Goal: Information Seeking & Learning: Learn about a topic

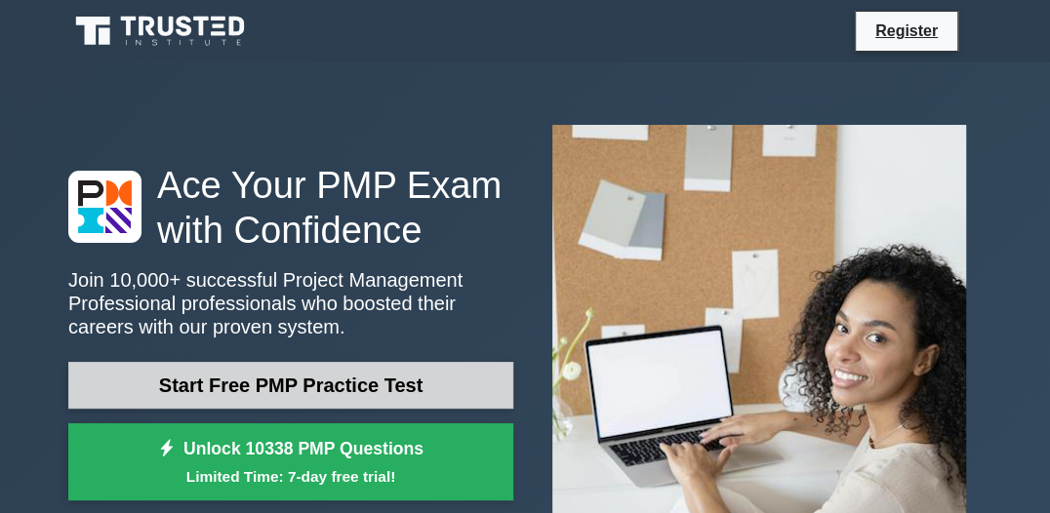
click at [303, 386] on link "Start Free PMP Practice Test" at bounding box center [290, 385] width 445 height 47
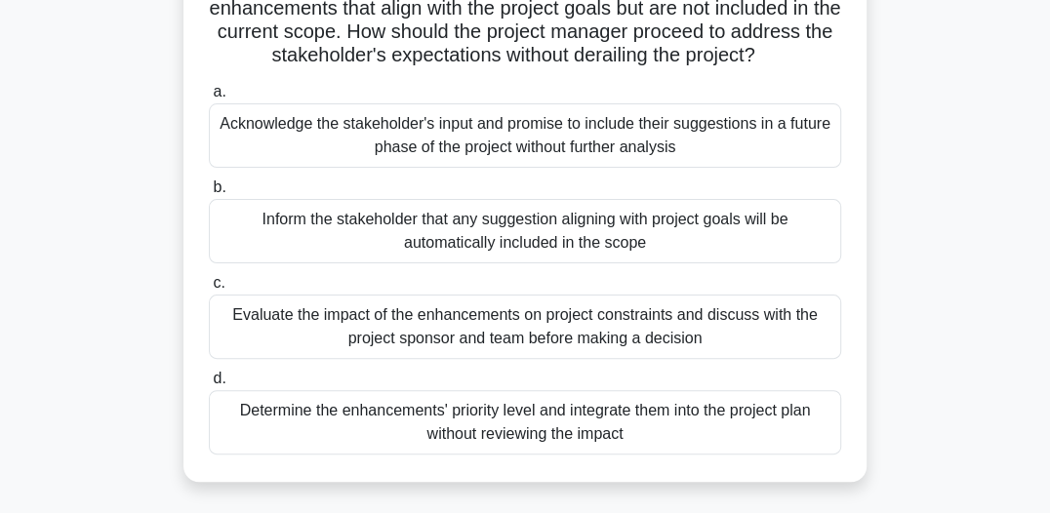
scroll to position [195, 0]
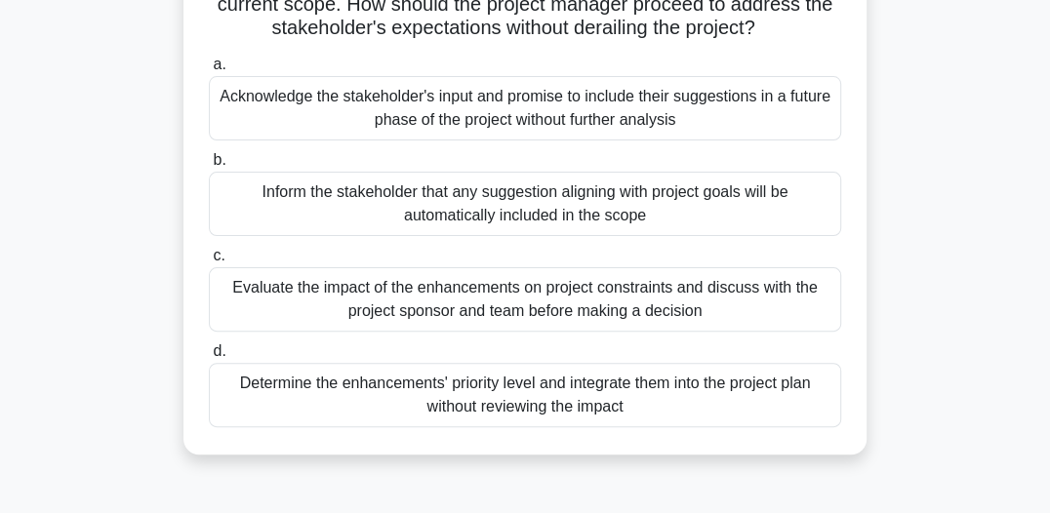
click at [454, 294] on div "Evaluate the impact of the enhancements on project constraints and discuss with…" at bounding box center [525, 299] width 632 height 64
click at [209, 263] on input "c. Evaluate the impact of the enhancements on project constraints and discuss w…" at bounding box center [209, 256] width 0 height 13
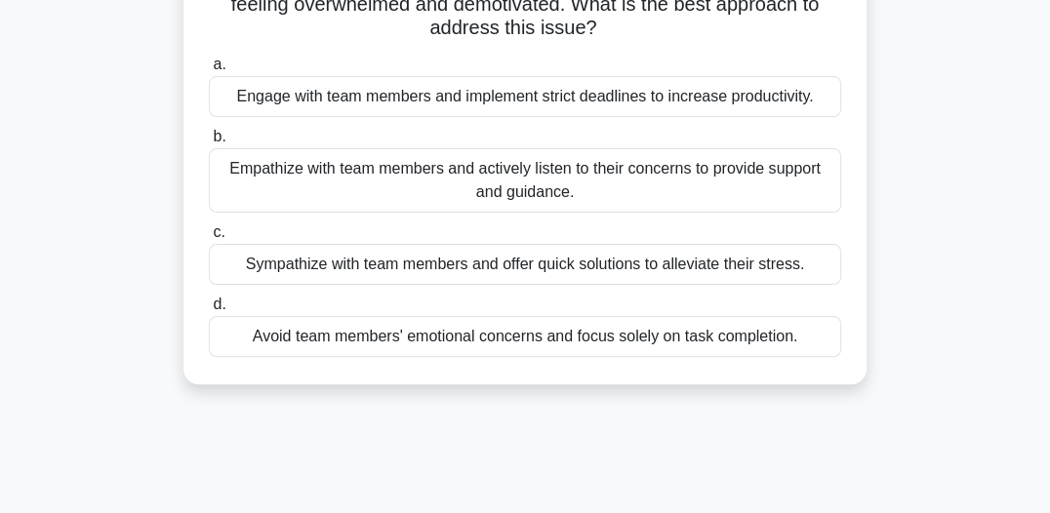
click at [367, 179] on div "Empathize with team members and actively listen to their concerns to provide su…" at bounding box center [525, 180] width 632 height 64
click at [209, 143] on input "b. Empathize with team members and actively listen to their concerns to provide…" at bounding box center [209, 137] width 0 height 13
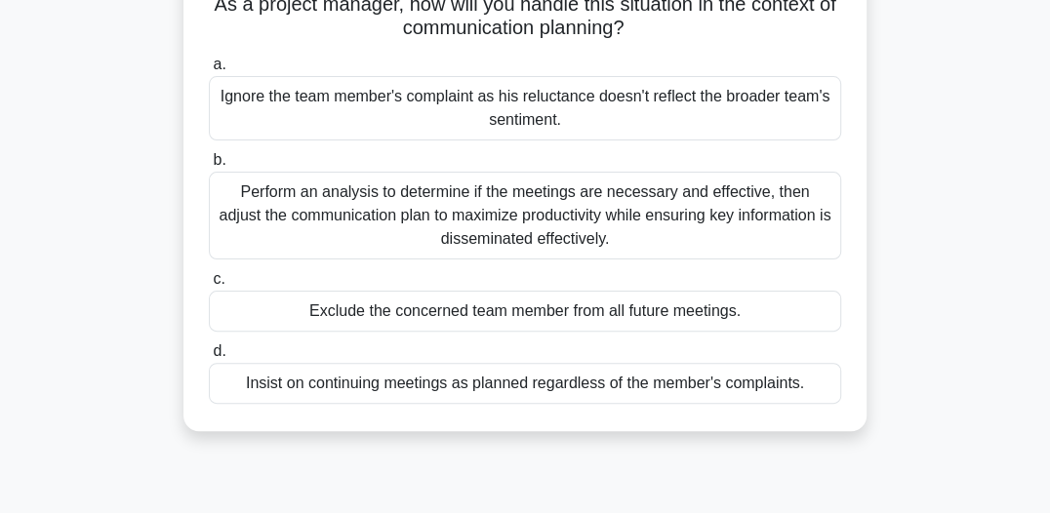
drag, startPoint x: 476, startPoint y: 212, endPoint x: 478, endPoint y: 222, distance: 10.0
click at [478, 220] on div "Perform an analysis to determine if the meetings are necessary and effective, t…" at bounding box center [525, 216] width 632 height 88
click at [209, 167] on input "b. Perform an analysis to determine if the meetings are necessary and effective…" at bounding box center [209, 160] width 0 height 13
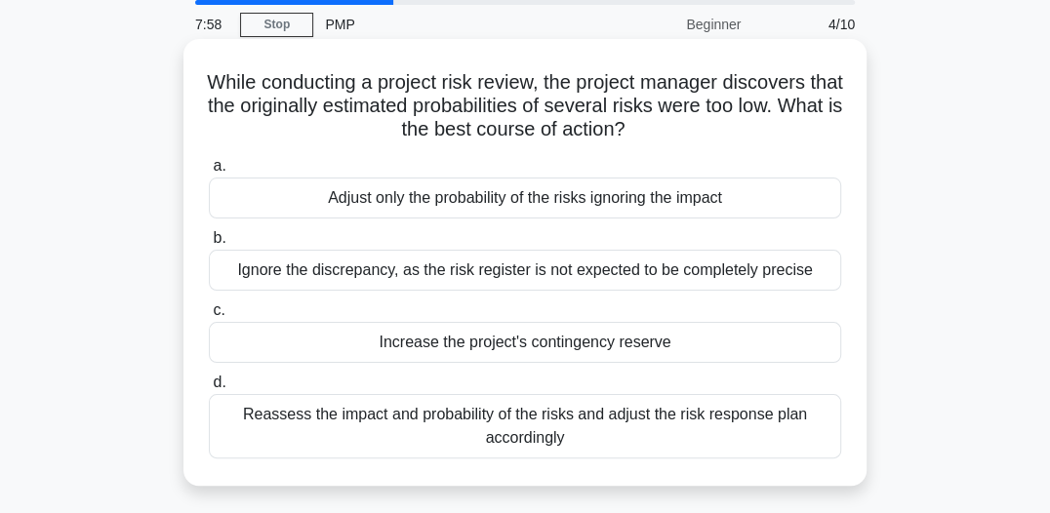
scroll to position [97, 0]
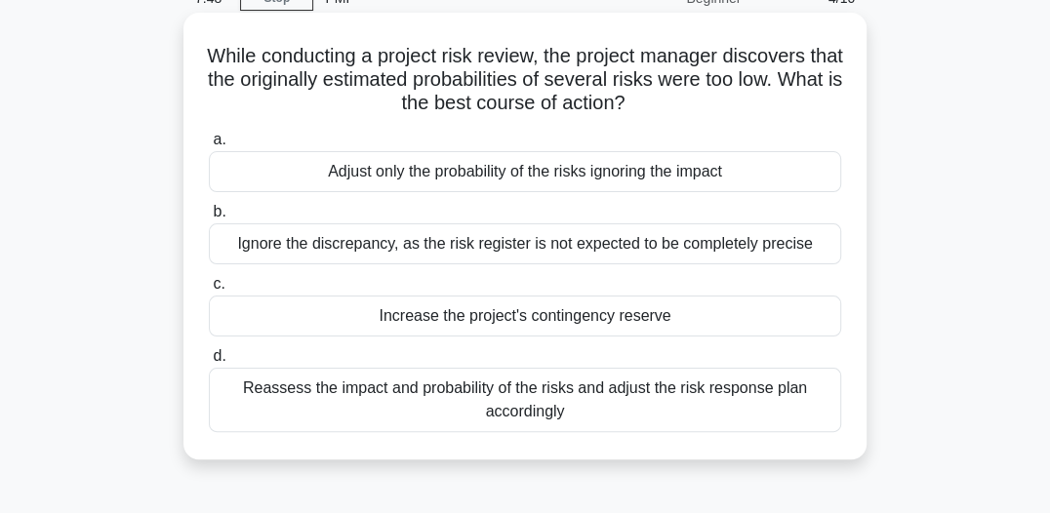
click at [579, 397] on div "Reassess the impact and probability of the risks and adjust the risk response p…" at bounding box center [525, 400] width 632 height 64
click at [209, 363] on input "d. Reassess the impact and probability of the risks and adjust the risk respons…" at bounding box center [209, 356] width 0 height 13
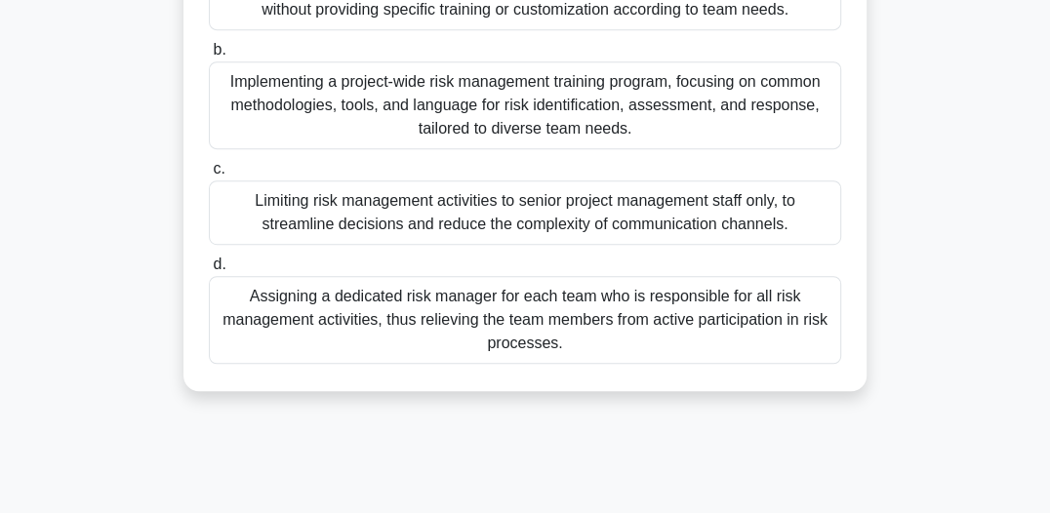
scroll to position [442, 0]
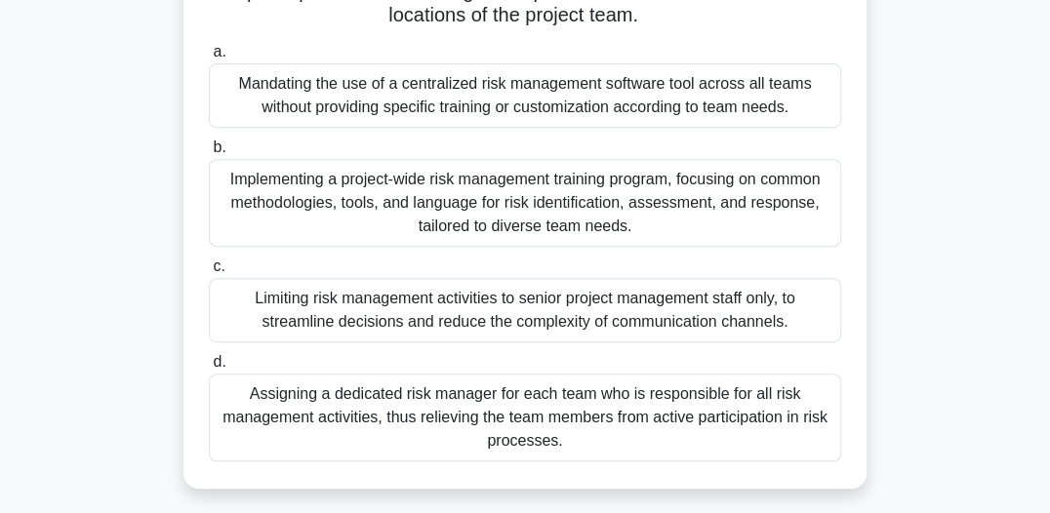
click at [459, 208] on div "Implementing a project-wide risk management training program, focusing on commo…" at bounding box center [525, 203] width 632 height 88
click at [209, 154] on input "b. Implementing a project-wide risk management training program, focusing on co…" at bounding box center [209, 148] width 0 height 13
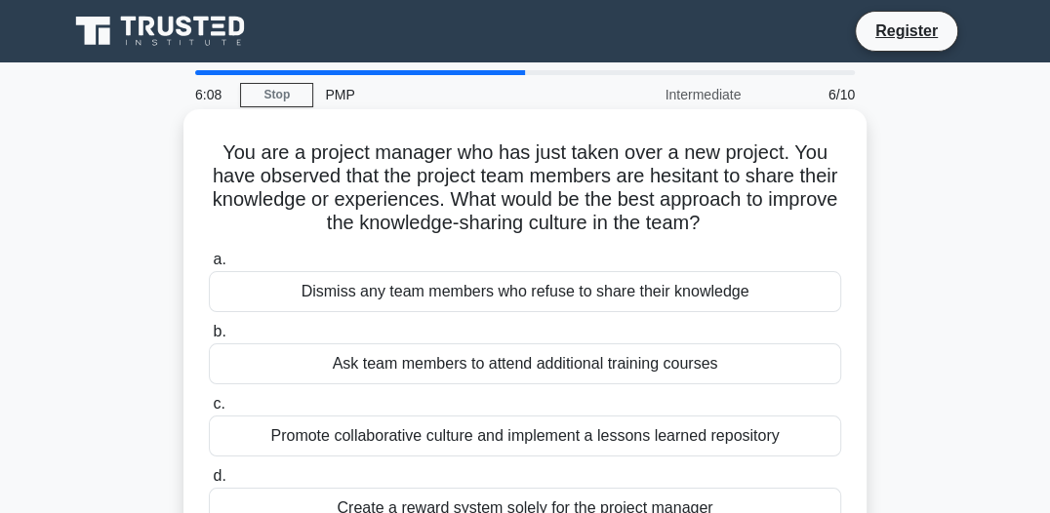
scroll to position [97, 0]
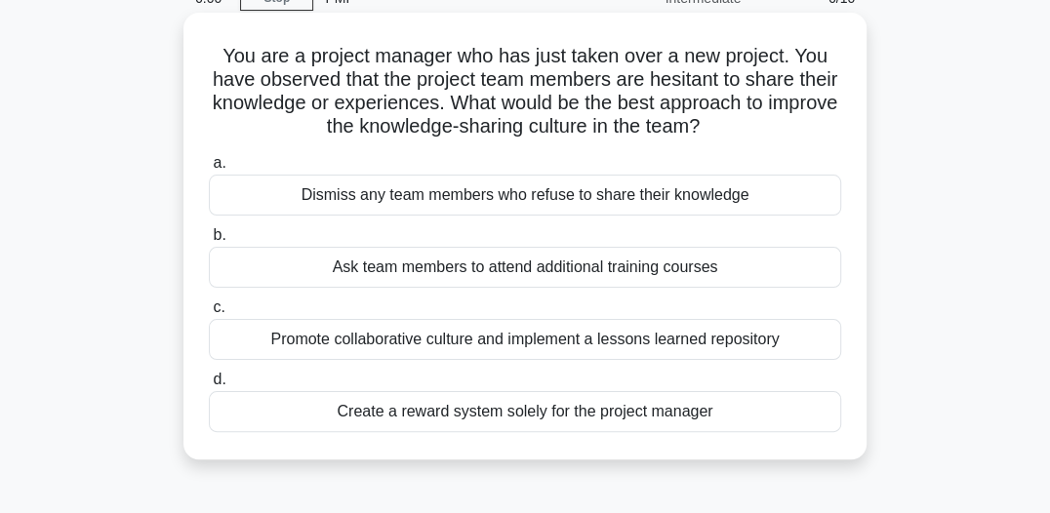
click at [466, 340] on div "Promote collaborative culture and implement a lessons learned repository" at bounding box center [525, 339] width 632 height 41
click at [209, 314] on input "c. Promote collaborative culture and implement a lessons learned repository" at bounding box center [209, 308] width 0 height 13
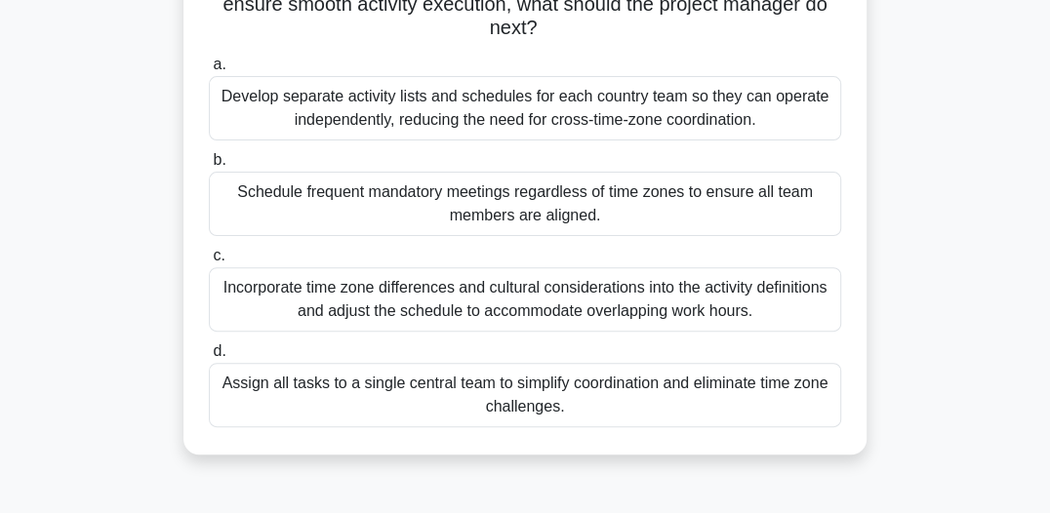
scroll to position [293, 0]
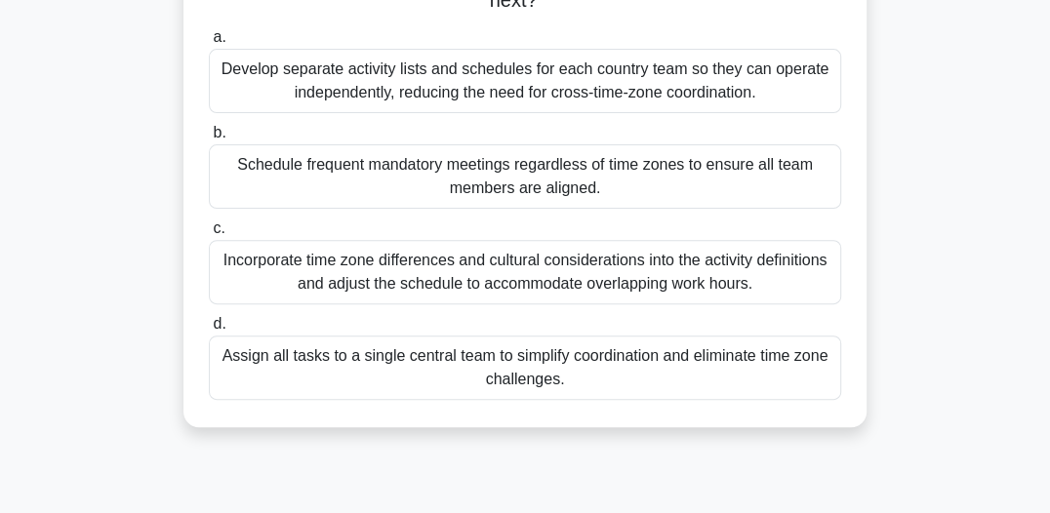
click at [501, 277] on div "Incorporate time zone differences and cultural considerations into the activity…" at bounding box center [525, 272] width 632 height 64
click at [209, 235] on input "c. Incorporate time zone differences and cultural considerations into the activ…" at bounding box center [209, 229] width 0 height 13
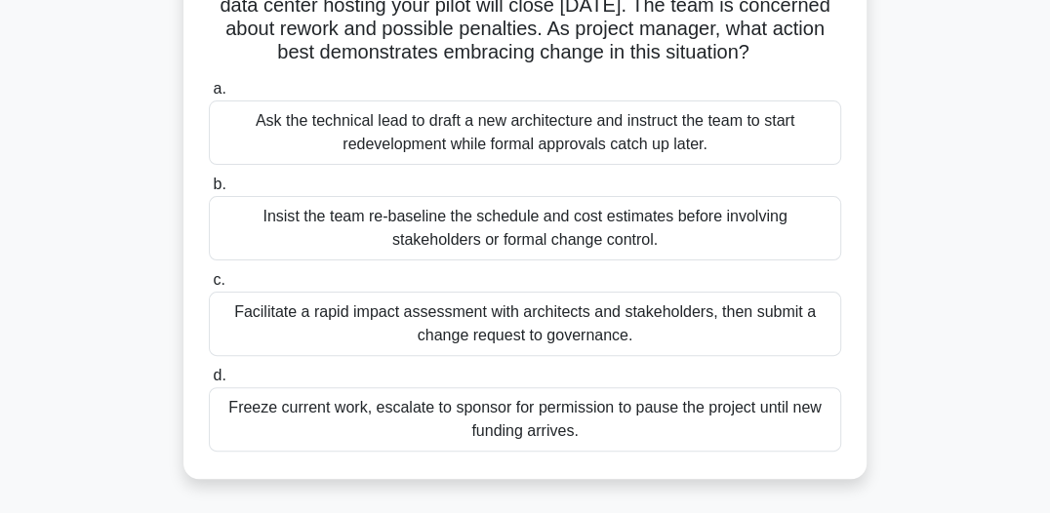
scroll to position [195, 0]
click at [536, 347] on div "Facilitate a rapid impact assessment with architects and stakeholders, then sub…" at bounding box center [525, 323] width 632 height 64
click at [209, 286] on input "c. Facilitate a rapid impact assessment with architects and stakeholders, then …" at bounding box center [209, 279] width 0 height 13
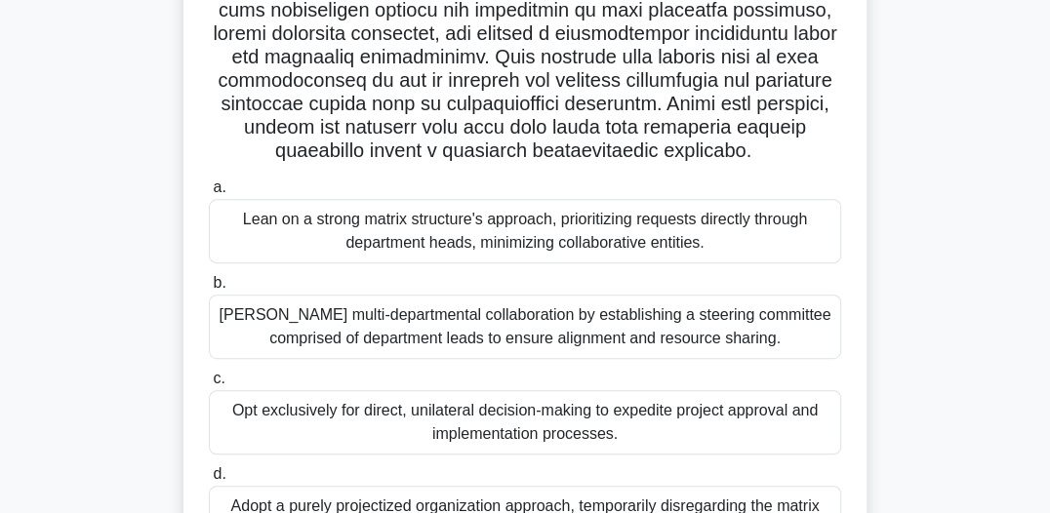
scroll to position [545, 0]
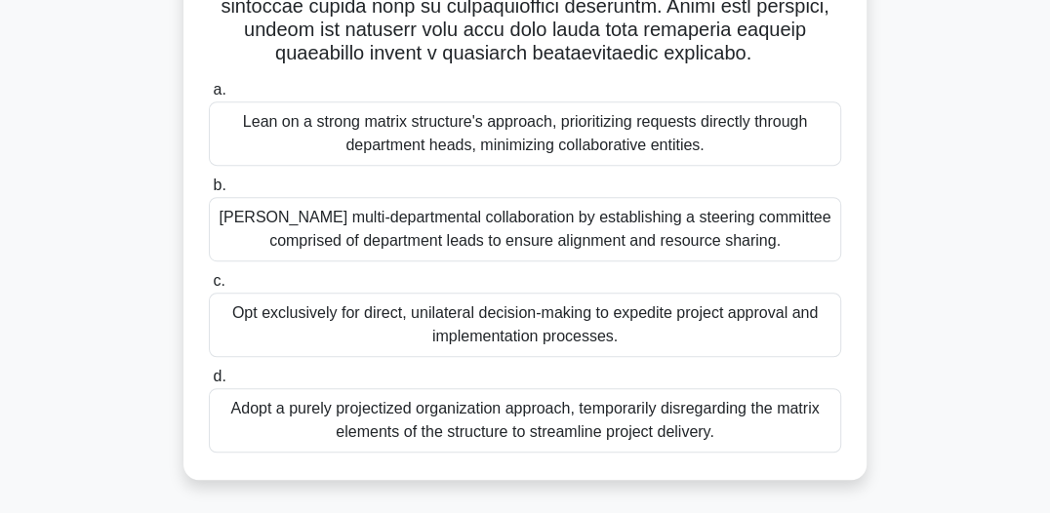
click at [427, 235] on div "Foster multi-departmental collaboration by establishing a steering committee co…" at bounding box center [525, 229] width 632 height 64
click at [209, 192] on input "b. Foster multi-departmental collaboration by establishing a steering committee…" at bounding box center [209, 186] width 0 height 13
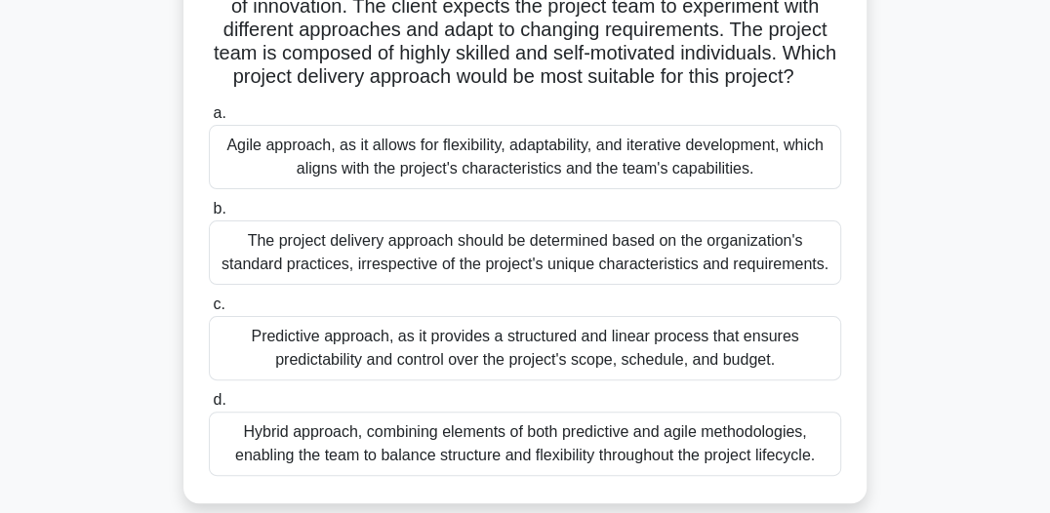
scroll to position [97, 0]
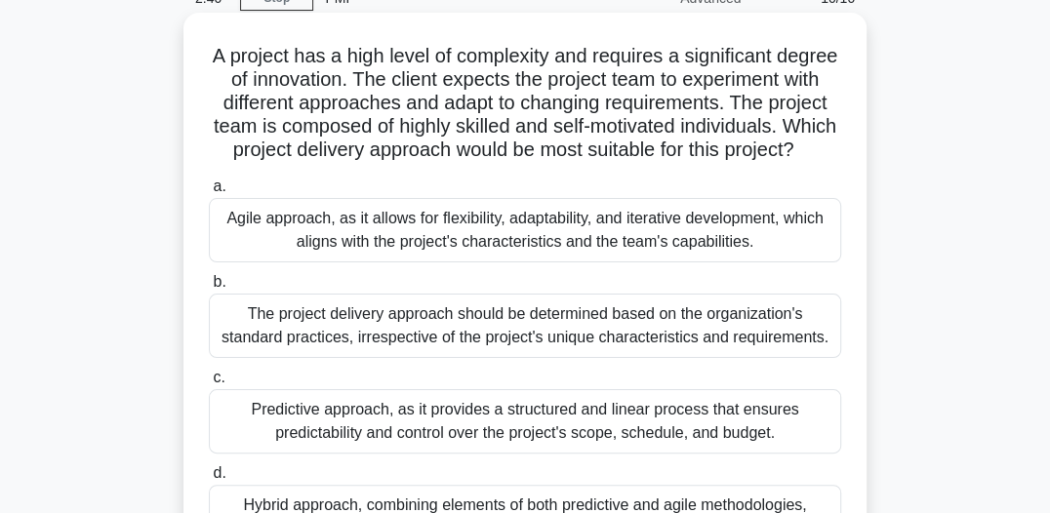
click at [372, 255] on div "Agile approach, as it allows for flexibility, adaptability, and iterative devel…" at bounding box center [525, 230] width 632 height 64
click at [209, 193] on input "a. Agile approach, as it allows for flexibility, adaptability, and iterative de…" at bounding box center [209, 187] width 0 height 13
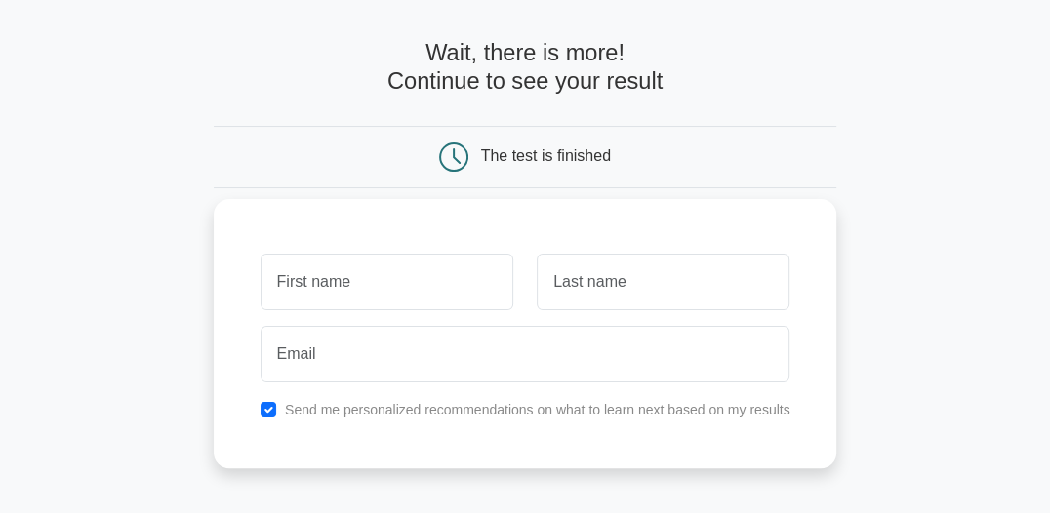
scroll to position [97, 0]
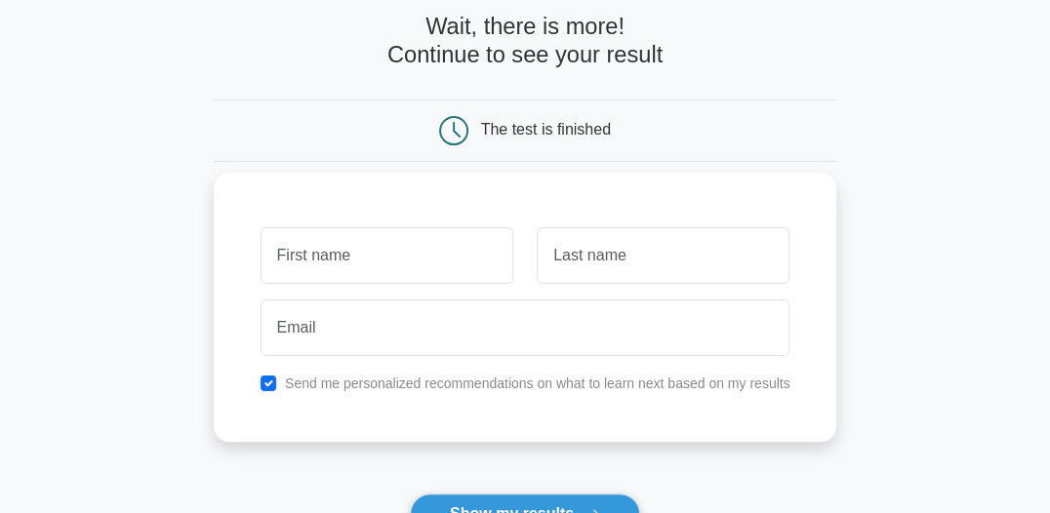
click at [307, 258] on input "text" at bounding box center [387, 255] width 253 height 57
click at [325, 254] on input "text" at bounding box center [387, 255] width 253 height 57
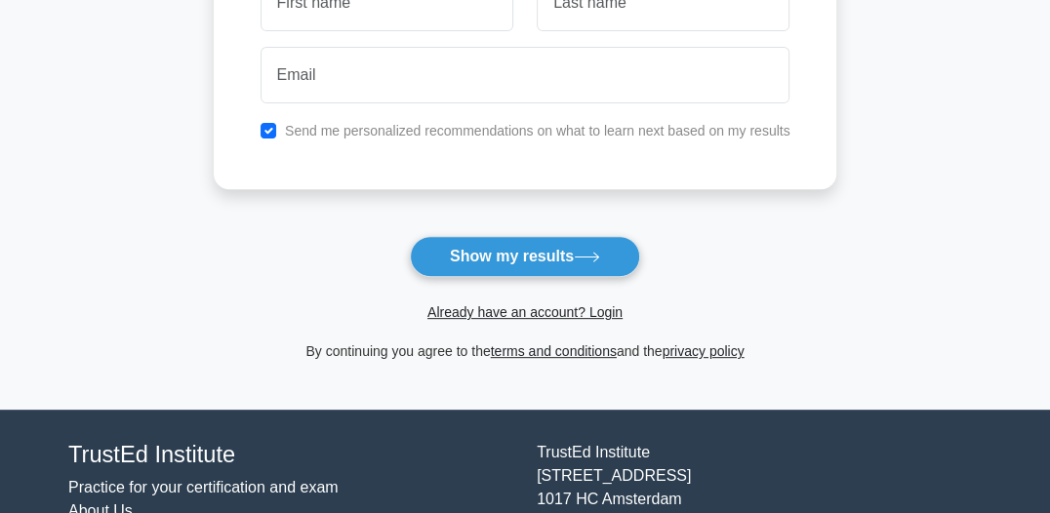
scroll to position [390, 0]
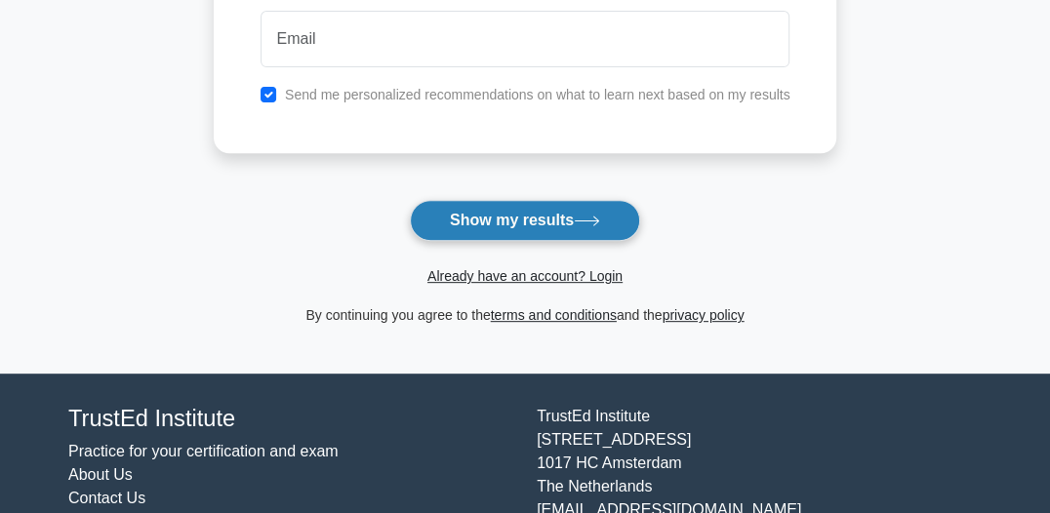
click at [527, 224] on button "Show my results" at bounding box center [525, 220] width 230 height 41
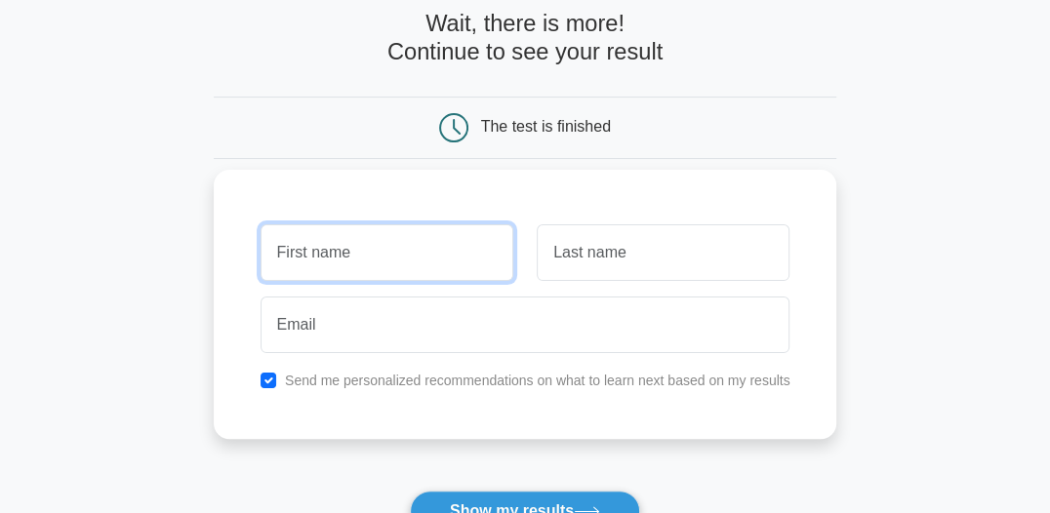
scroll to position [99, 0]
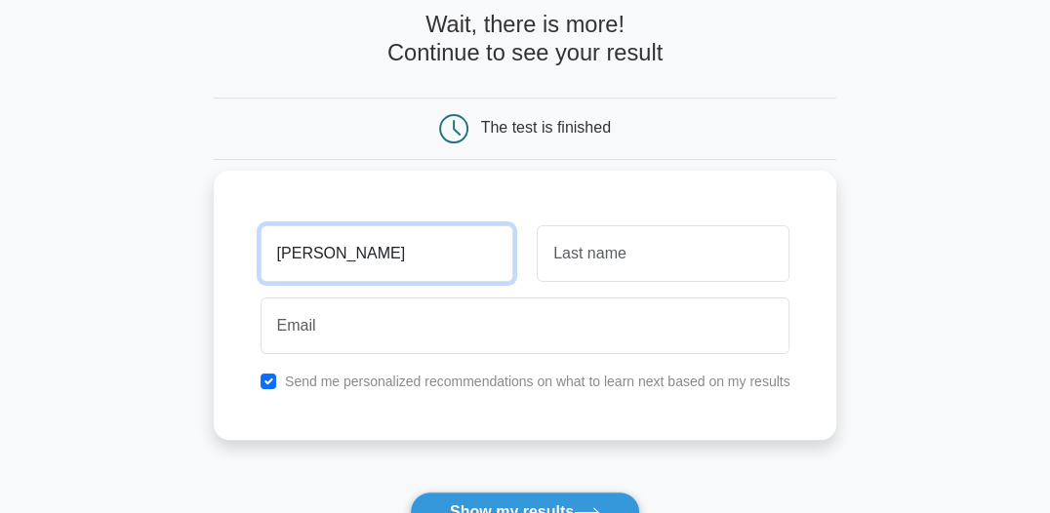
type input "[PERSON_NAME]"
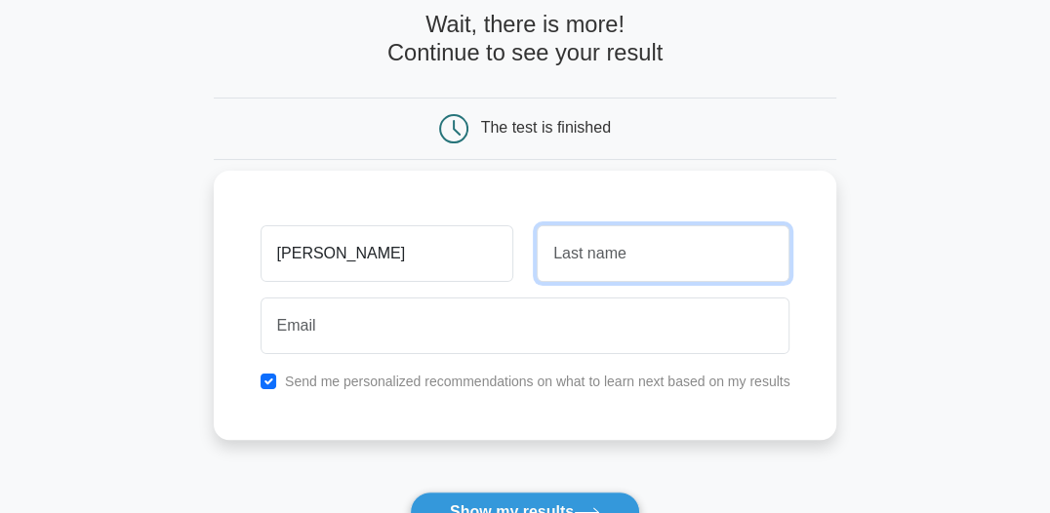
click at [596, 244] on input "text" at bounding box center [663, 253] width 253 height 57
type input "Serag-Eldin"
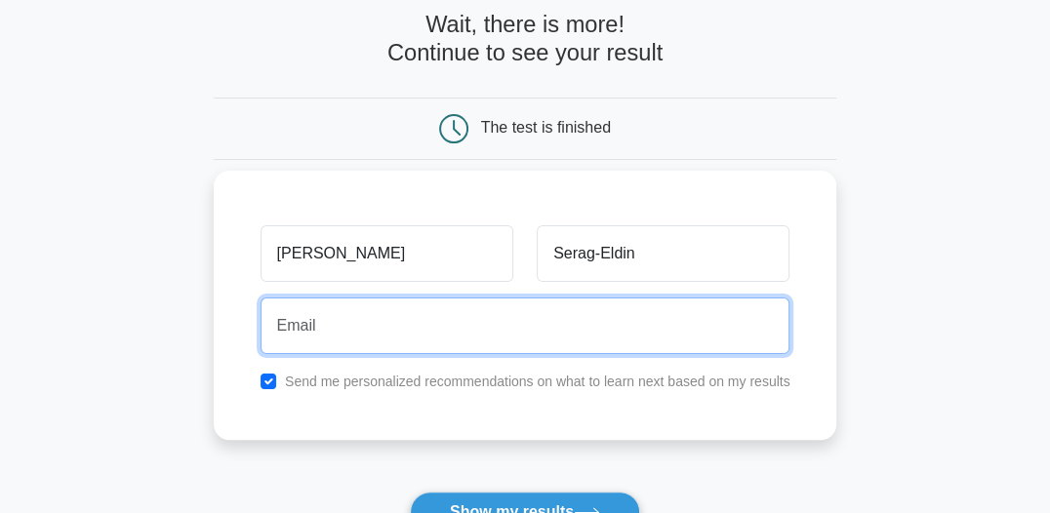
click at [334, 324] on input "email" at bounding box center [526, 326] width 530 height 57
type input "[PERSON_NAME][EMAIL_ADDRESS][PERSON_NAME][DOMAIN_NAME]"
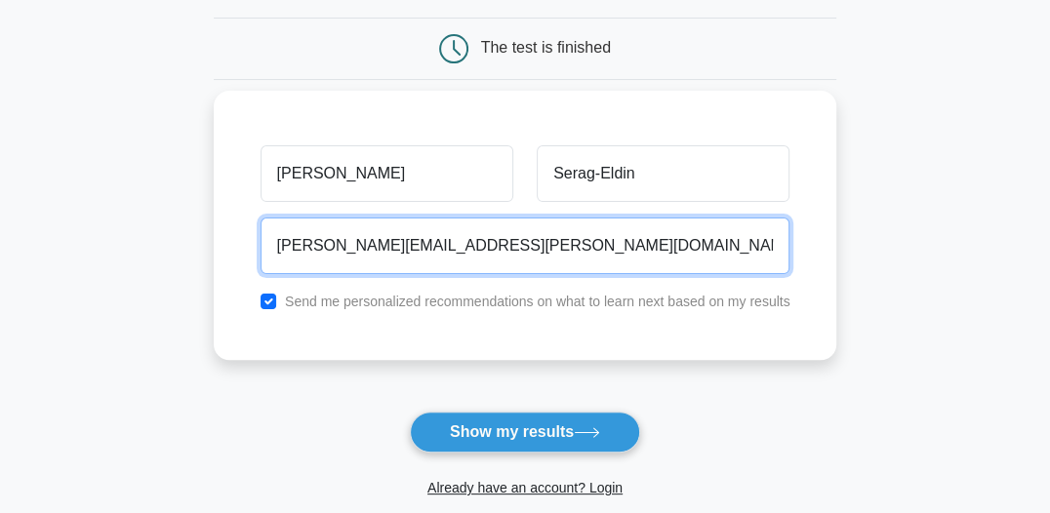
scroll to position [294, 0]
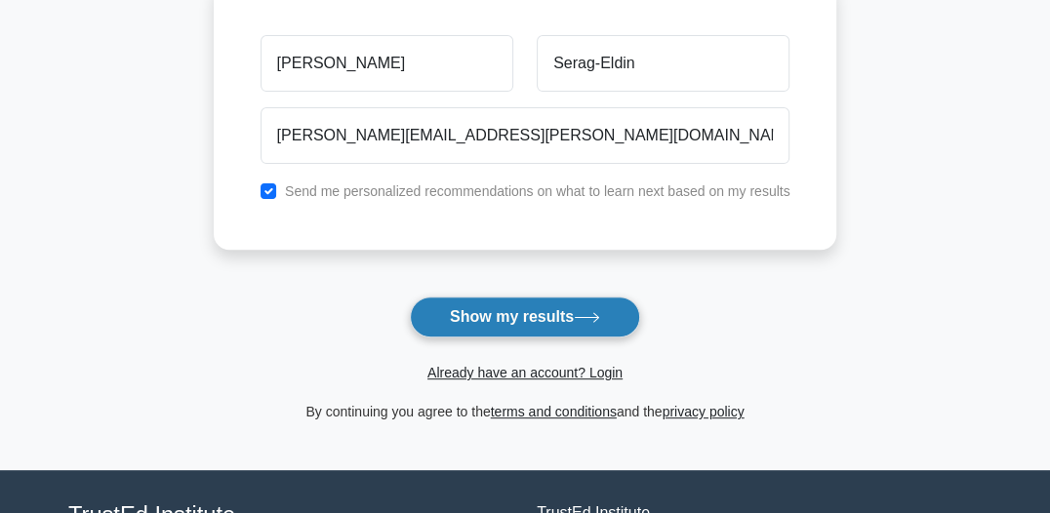
click at [502, 314] on button "Show my results" at bounding box center [525, 317] width 230 height 41
